Goal: Task Accomplishment & Management: Manage account settings

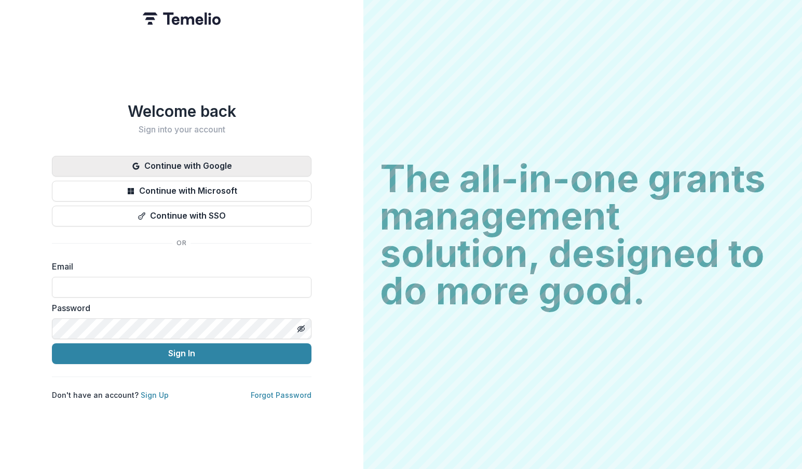
click at [236, 161] on button "Continue with Google" at bounding box center [182, 166] width 260 height 21
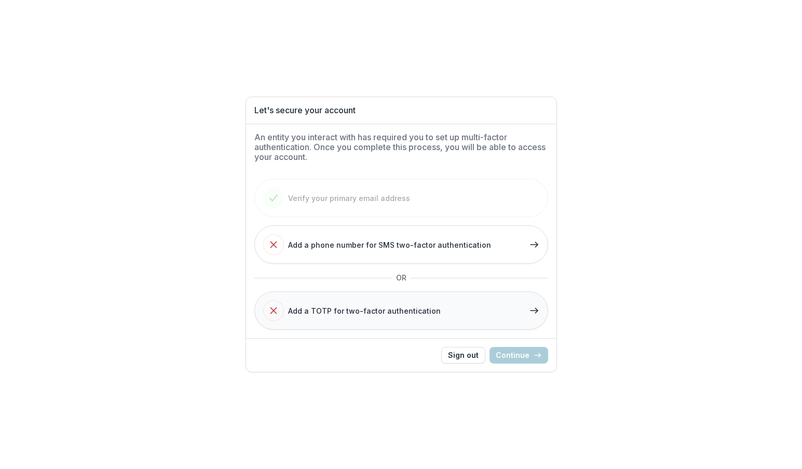
click at [482, 305] on button "Add a TOTP for two-factor authentication" at bounding box center [401, 310] width 294 height 38
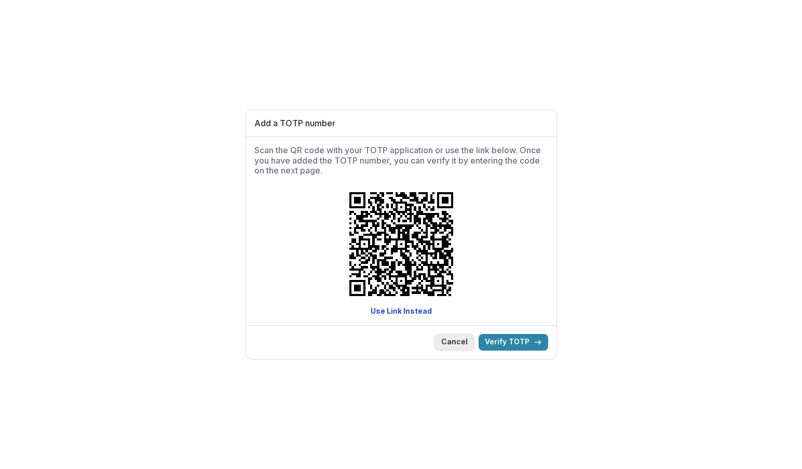
click at [469, 340] on button "Cancel" at bounding box center [455, 342] width 40 height 17
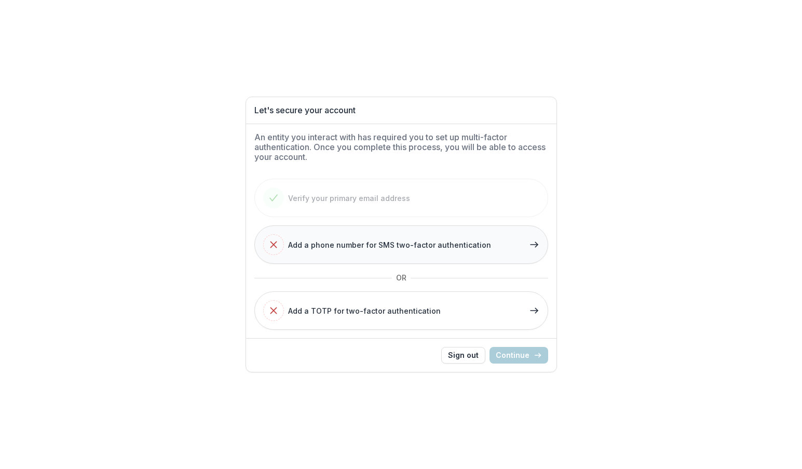
click at [462, 242] on span "Add a phone number for SMS two-factor authentication" at bounding box center [389, 244] width 203 height 11
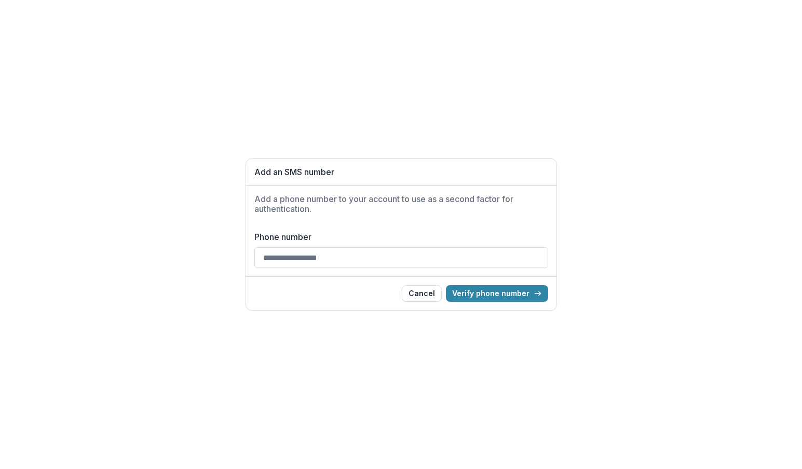
click at [489, 249] on input "Phone number" at bounding box center [401, 257] width 294 height 21
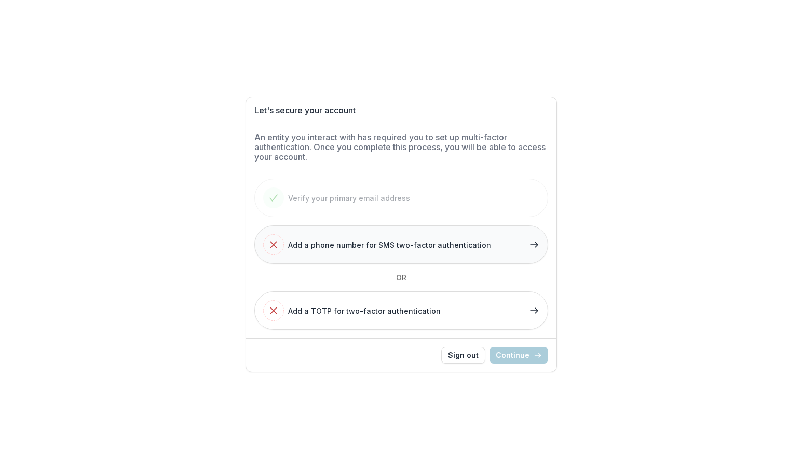
click at [369, 245] on span "Add a phone number for SMS two-factor authentication" at bounding box center [389, 244] width 203 height 11
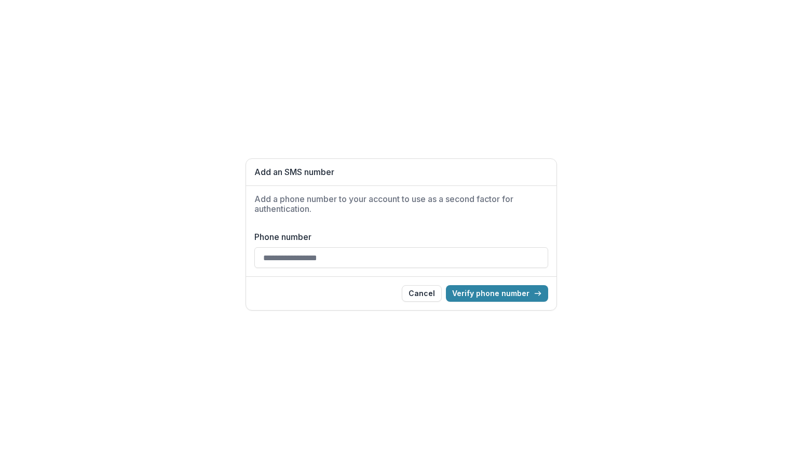
click at [359, 256] on input "Phone number" at bounding box center [401, 257] width 294 height 21
type input "**********"
click at [507, 293] on button "Verify phone number" at bounding box center [497, 293] width 102 height 17
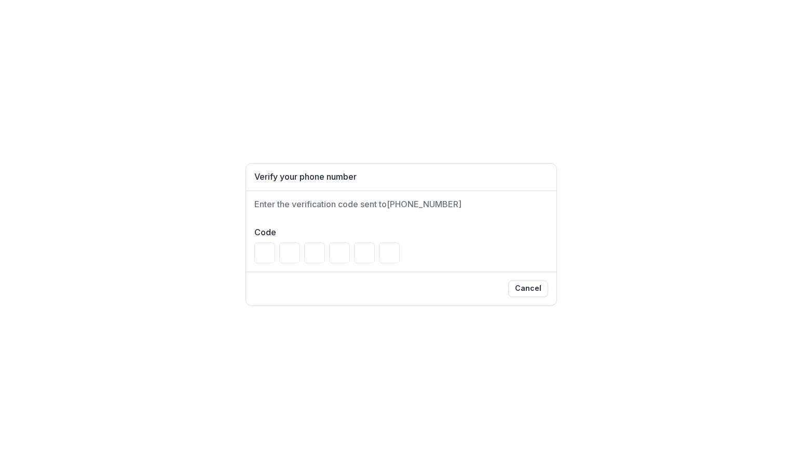
type input "*"
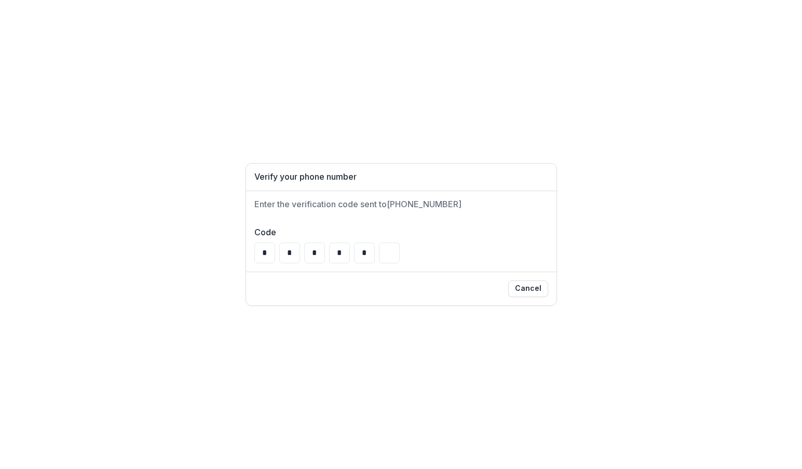
type input "*"
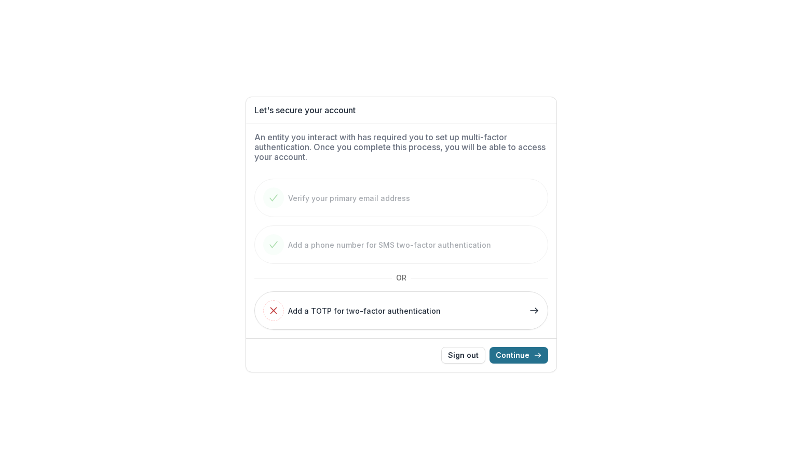
click at [536, 358] on icon "button" at bounding box center [538, 355] width 8 height 8
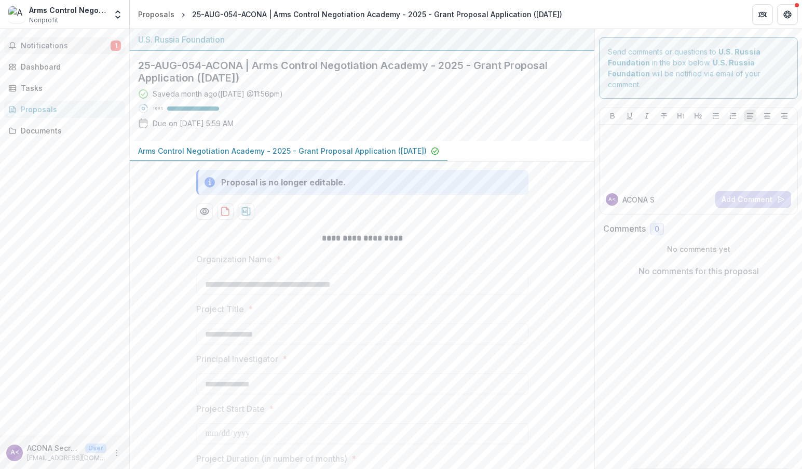
click at [66, 46] on span "Notifications" at bounding box center [66, 46] width 90 height 9
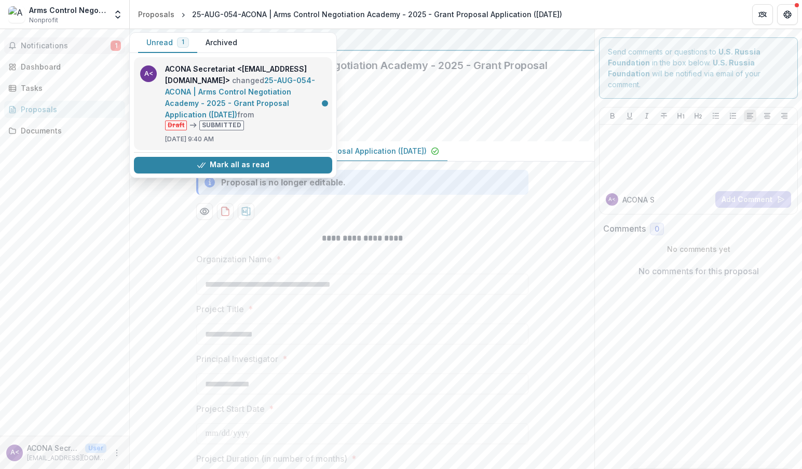
click at [229, 76] on link "25-AUG-054-ACONA | Arms Control Negotiation Academy - 2025 - Grant Proposal App…" at bounding box center [240, 97] width 150 height 43
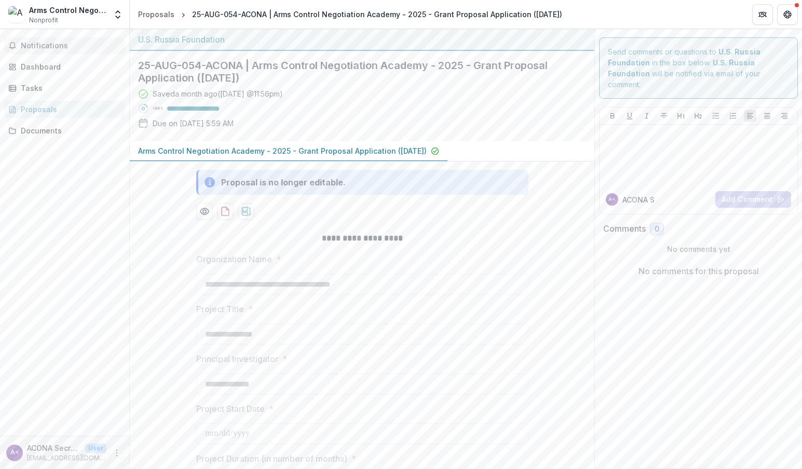
click at [64, 44] on span "Notifications" at bounding box center [71, 46] width 100 height 9
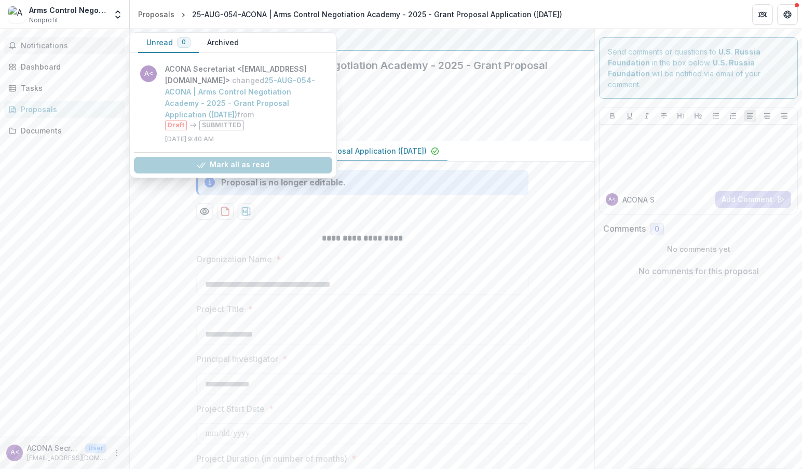
click at [68, 46] on span "Notifications" at bounding box center [71, 46] width 100 height 9
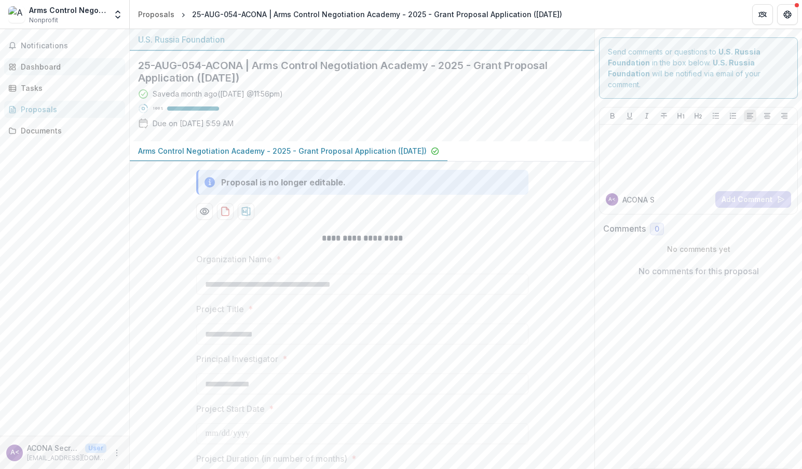
click at [62, 62] on div "Dashboard" at bounding box center [69, 66] width 96 height 11
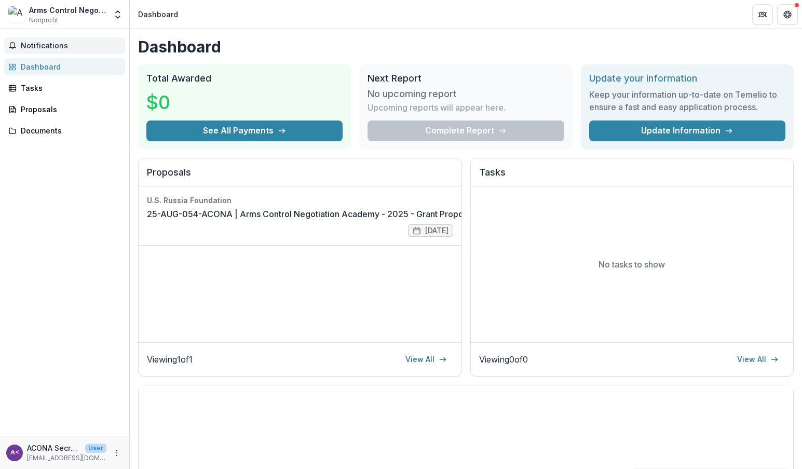
click at [64, 50] on button "Notifications" at bounding box center [64, 45] width 121 height 17
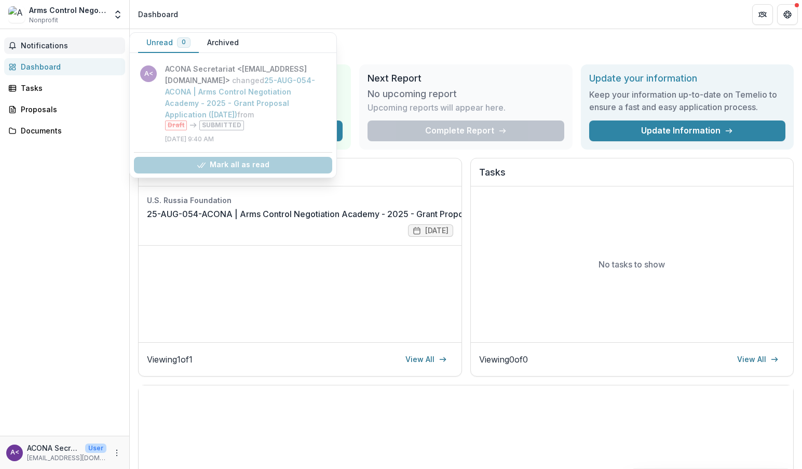
click at [64, 50] on button "Notifications" at bounding box center [64, 45] width 121 height 17
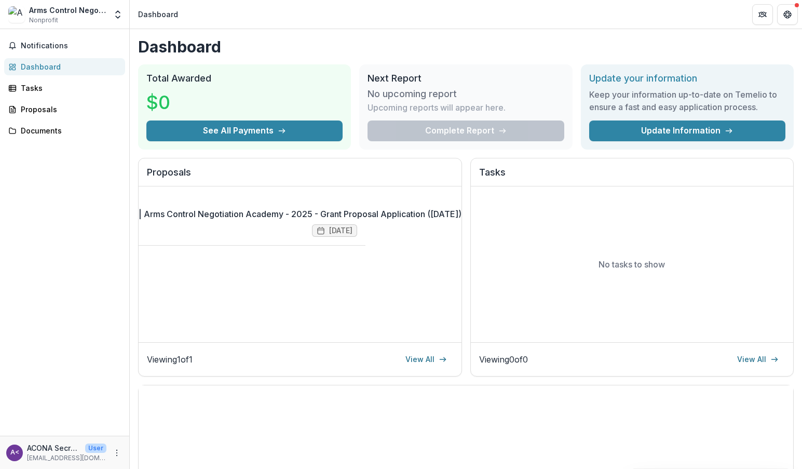
scroll to position [0, 123]
click at [410, 344] on div "Viewing 1 of 1 View All" at bounding box center [300, 359] width 323 height 34
click at [86, 47] on span "Notifications" at bounding box center [71, 46] width 100 height 9
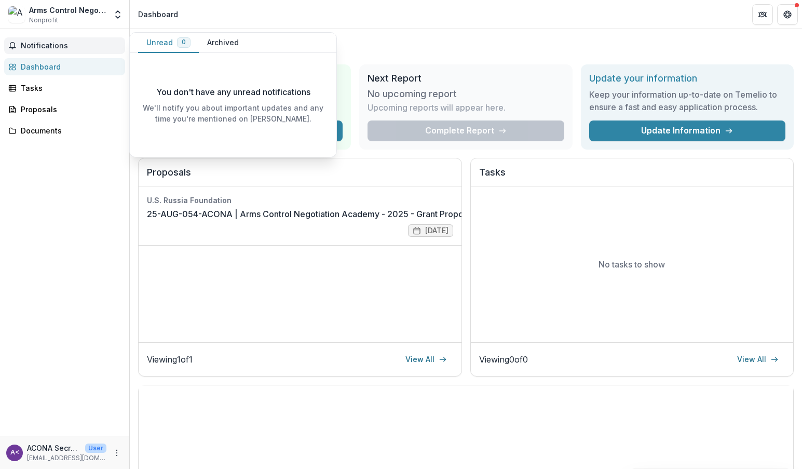
click at [86, 47] on span "Notifications" at bounding box center [71, 46] width 100 height 9
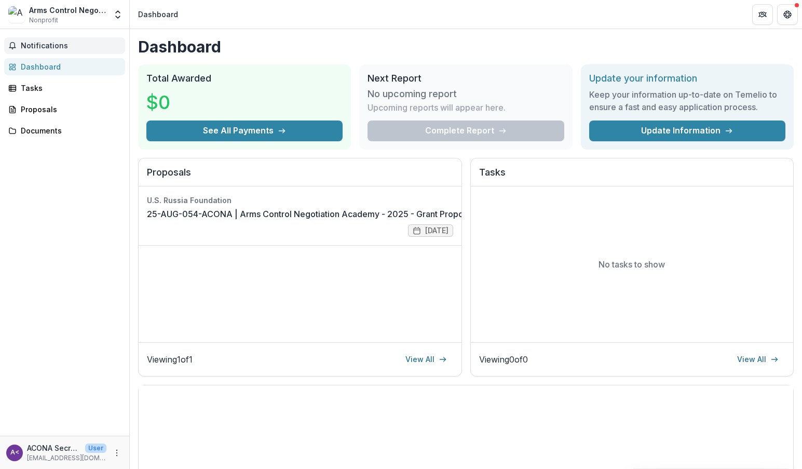
click at [86, 47] on span "Notifications" at bounding box center [71, 46] width 100 height 9
click at [477, 58] on div "Dashboard Total Awarded $0 See All Payments Next Report No upcoming report Upco…" at bounding box center [466, 344] width 672 height 631
click at [55, 52] on button "Notifications" at bounding box center [64, 45] width 121 height 17
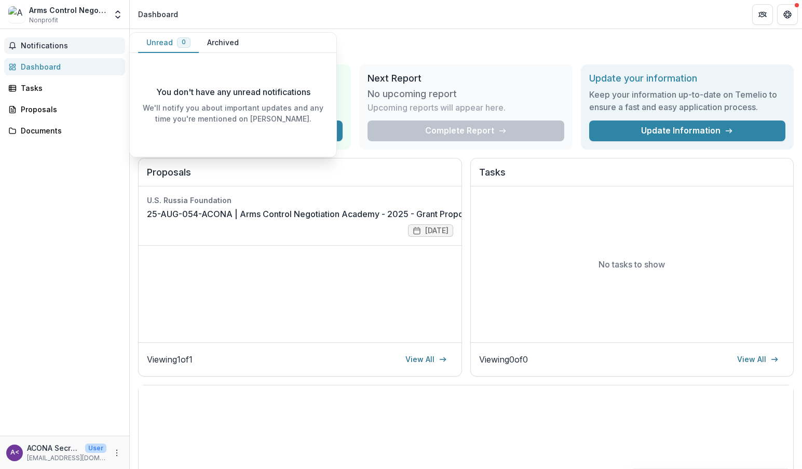
click at [217, 45] on button "Archived" at bounding box center [223, 43] width 48 height 20
click at [147, 43] on button "Unread 0" at bounding box center [168, 43] width 61 height 20
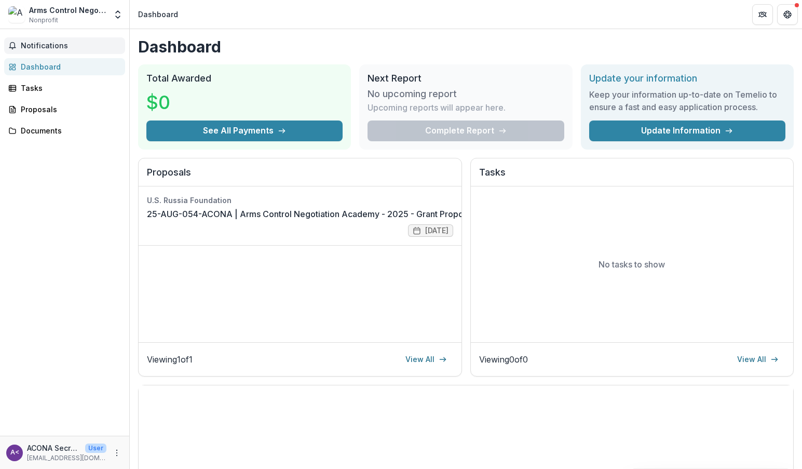
click at [65, 274] on div "Notifications Unread 0 Archived You don't have any unread notifications We'll n…" at bounding box center [64, 232] width 129 height 407
click at [65, 274] on div "Notifications Dashboard Tasks Proposals Documents" at bounding box center [64, 232] width 129 height 407
